Goal: Find specific page/section: Find specific page/section

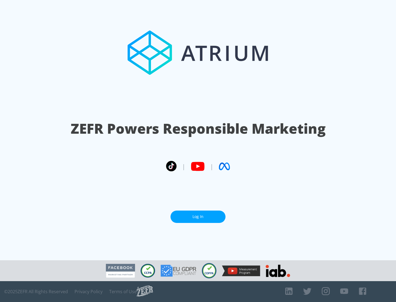
click at [198, 217] on link "Log In" at bounding box center [197, 217] width 55 height 12
